Goal: Navigation & Orientation: Find specific page/section

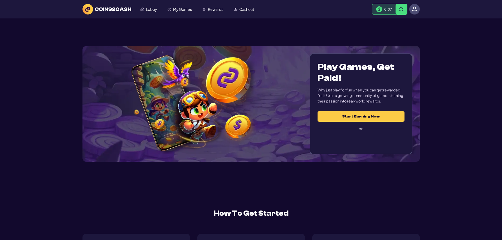
click at [414, 11] on img at bounding box center [414, 9] width 6 height 6
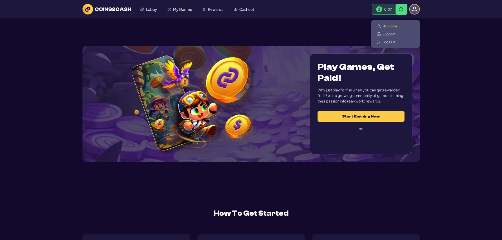
click at [390, 27] on span "My Profile" at bounding box center [389, 26] width 15 height 4
